Goal: Task Accomplishment & Management: Use online tool/utility

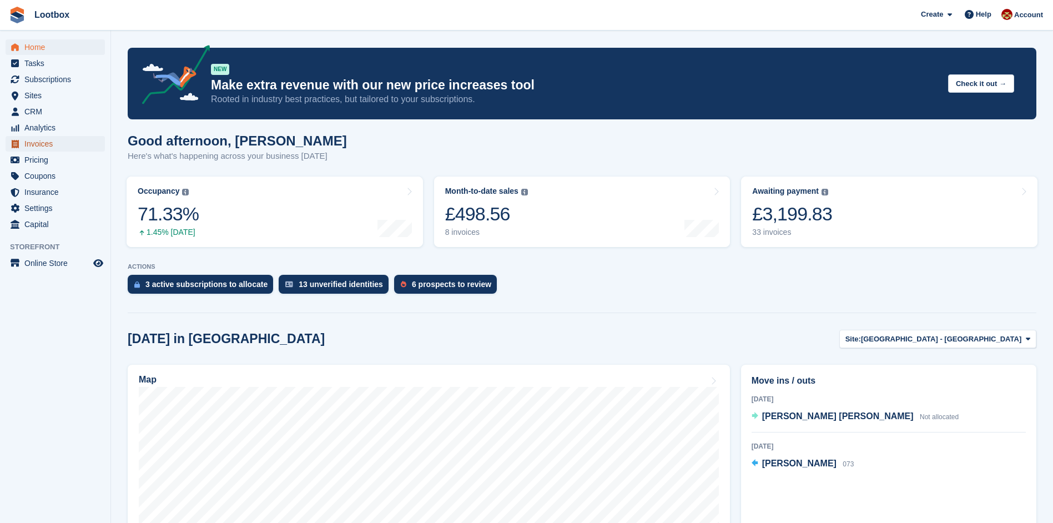
click at [34, 145] on span "Invoices" at bounding box center [57, 144] width 67 height 16
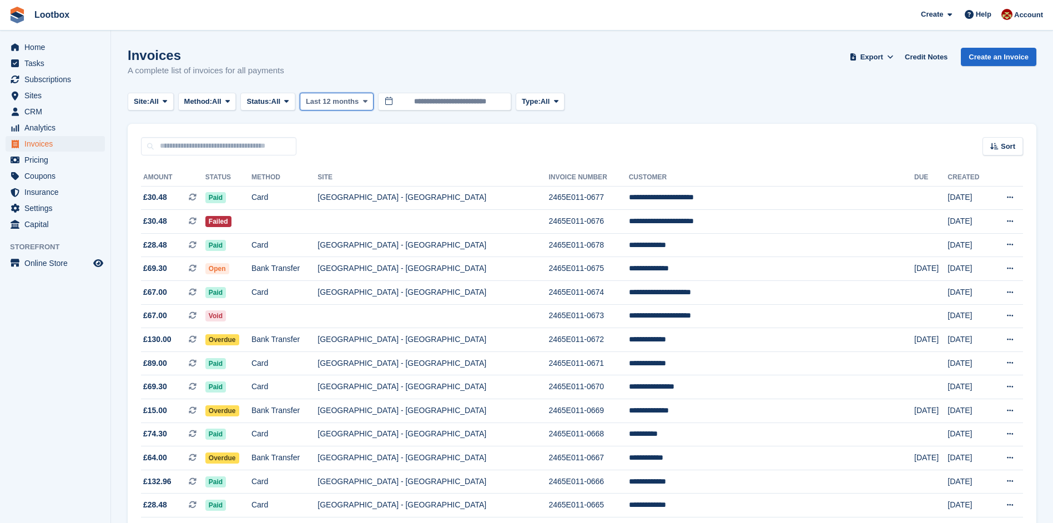
click at [351, 103] on span "Last 12 months" at bounding box center [332, 101] width 53 height 11
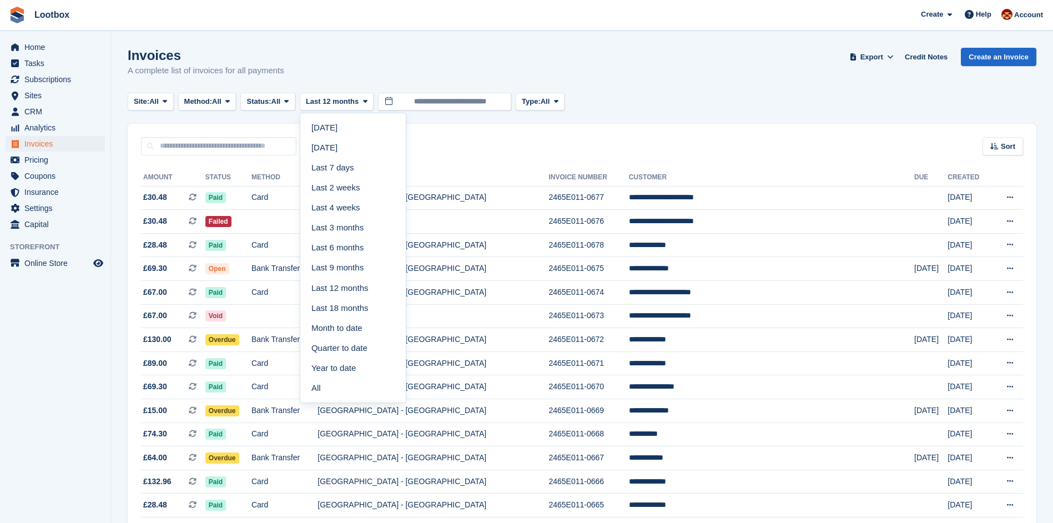
click at [359, 171] on link "Last 7 days" at bounding box center [353, 168] width 97 height 20
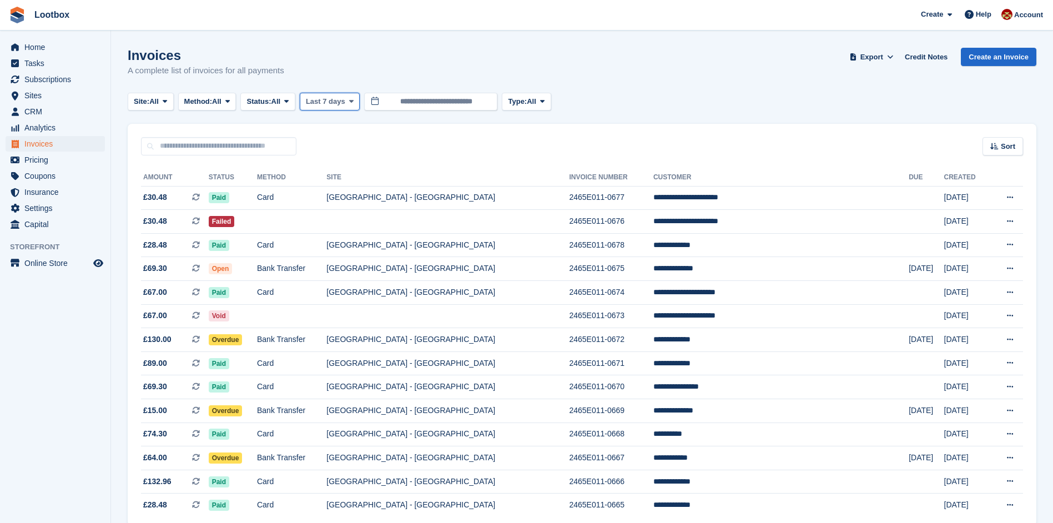
click at [354, 105] on icon at bounding box center [351, 101] width 4 height 7
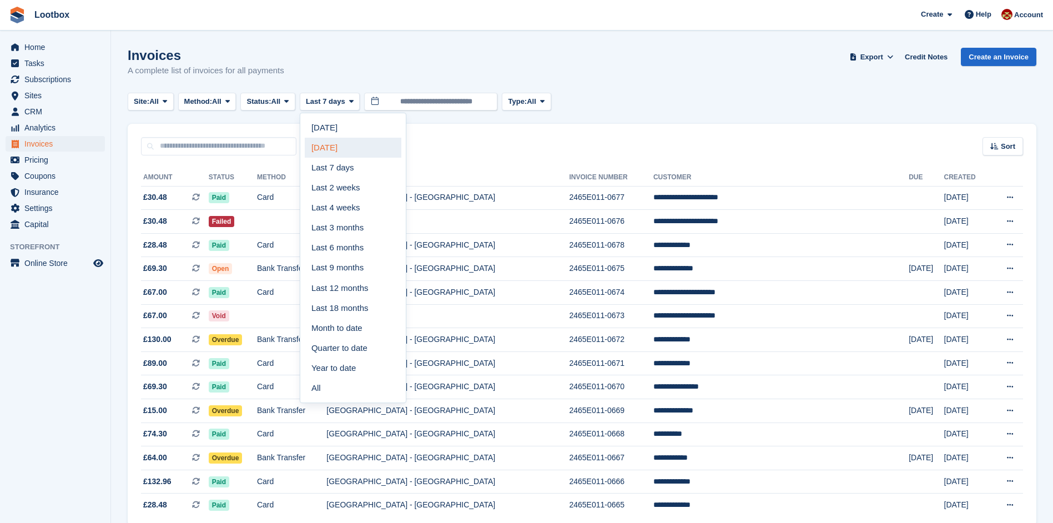
click at [343, 147] on link "[DATE]" at bounding box center [353, 148] width 97 height 20
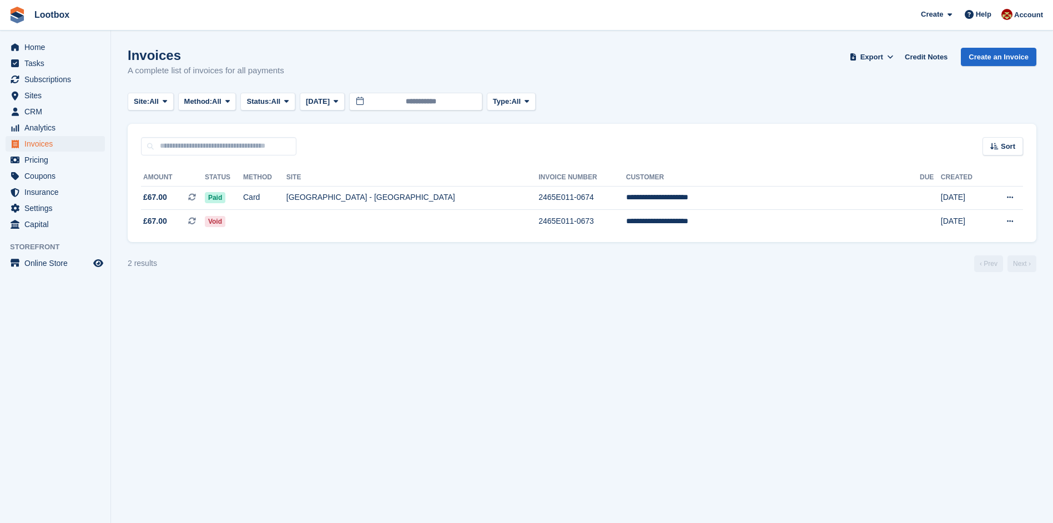
click at [343, 110] on turbo-frame "Invoices A complete list of invoices for all payments Export Export Invoices Ex…" at bounding box center [582, 160] width 909 height 224
click at [344, 108] on button "[DATE]" at bounding box center [322, 102] width 45 height 18
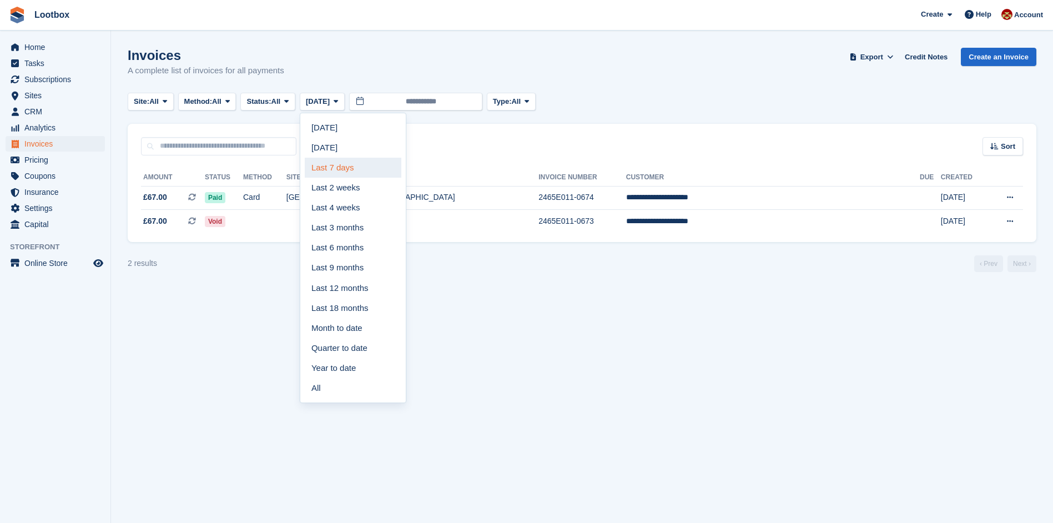
click at [341, 168] on link "Last 7 days" at bounding box center [353, 168] width 97 height 20
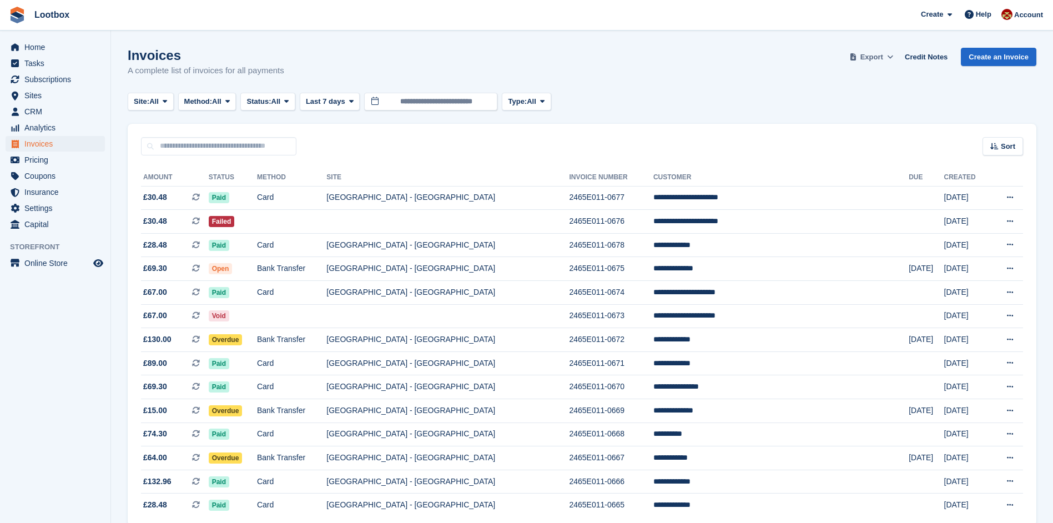
click at [878, 53] on span "Export" at bounding box center [872, 57] width 23 height 11
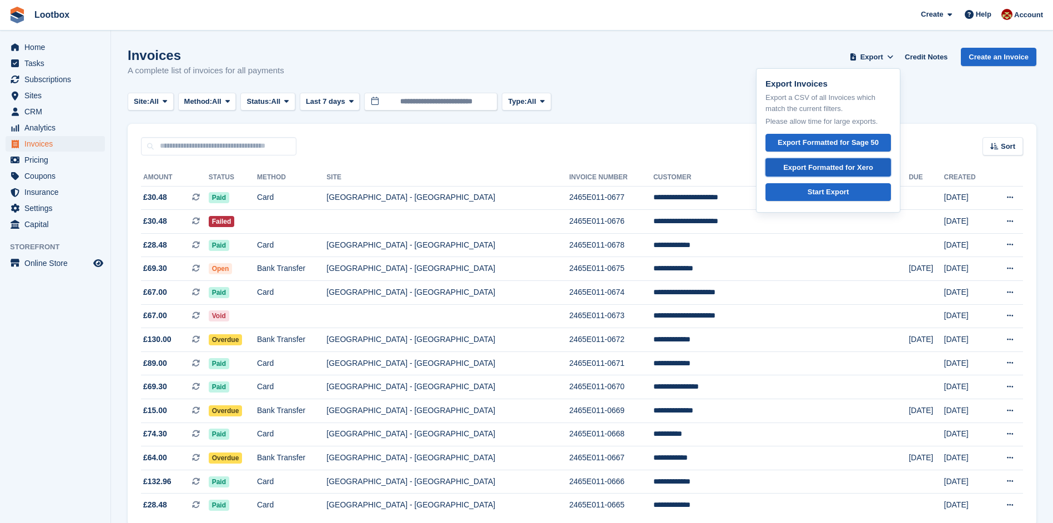
click at [827, 170] on div "Export Formatted for Xero" at bounding box center [828, 167] width 90 height 11
click at [725, 27] on span "Lootbox Create Subscription Invoice Contact Deal Discount Page Help Chat Suppor…" at bounding box center [526, 15] width 1053 height 30
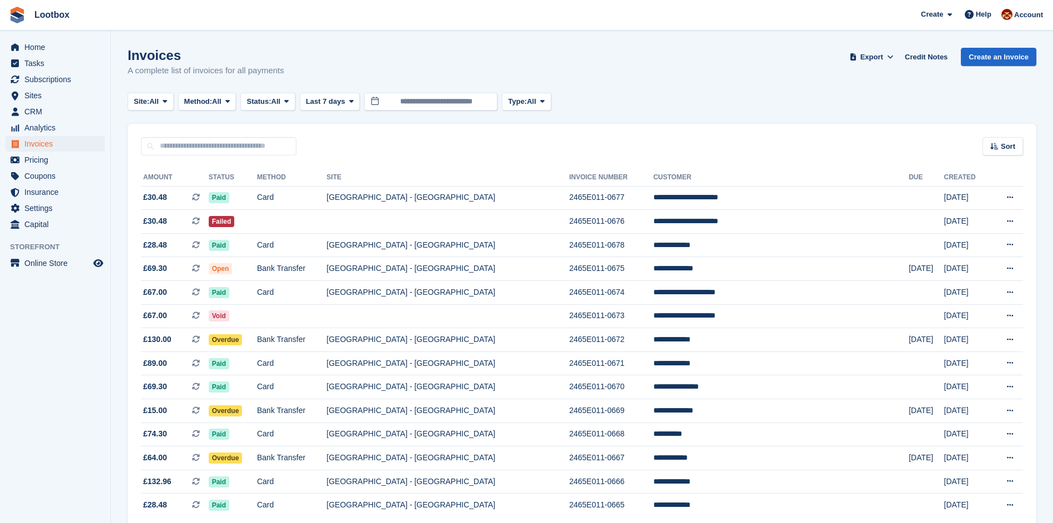
click at [781, 88] on div "Invoices A complete list of invoices for all payments Export Export Invoices Ex…" at bounding box center [582, 69] width 909 height 43
